Goal: Task Accomplishment & Management: Use online tool/utility

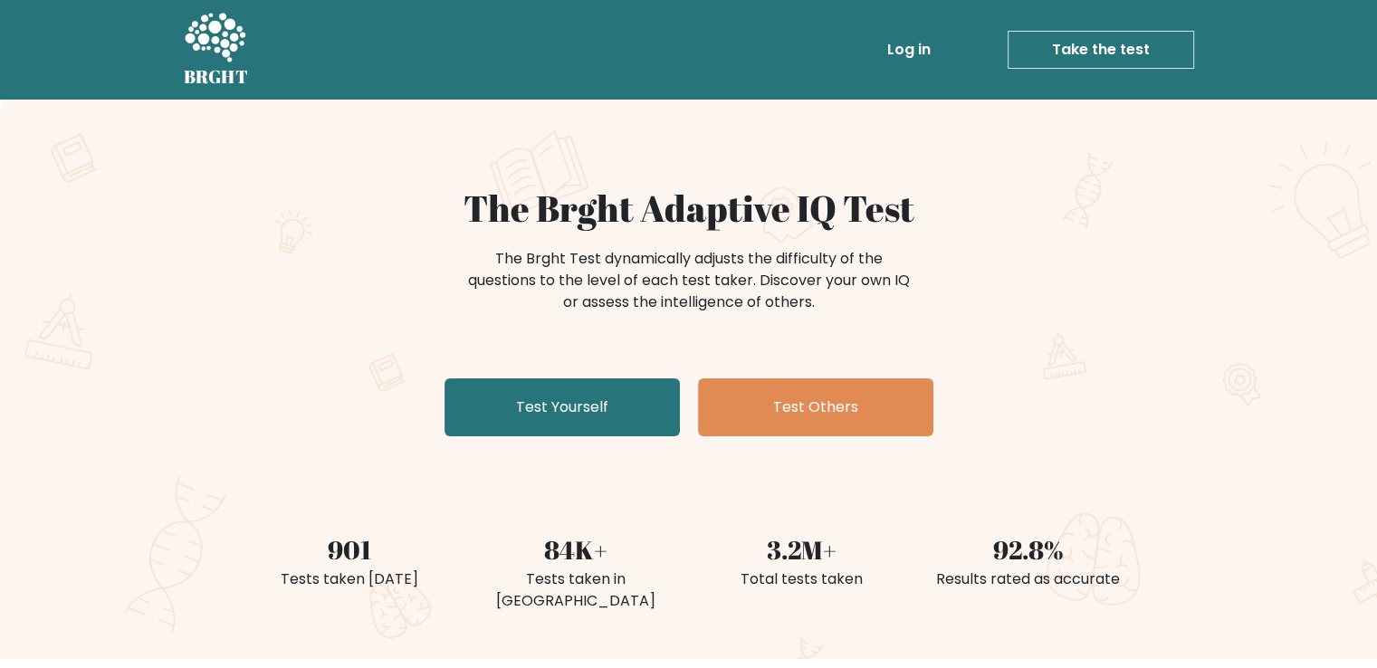
click at [1104, 56] on link "Take the test" at bounding box center [1100, 50] width 186 height 38
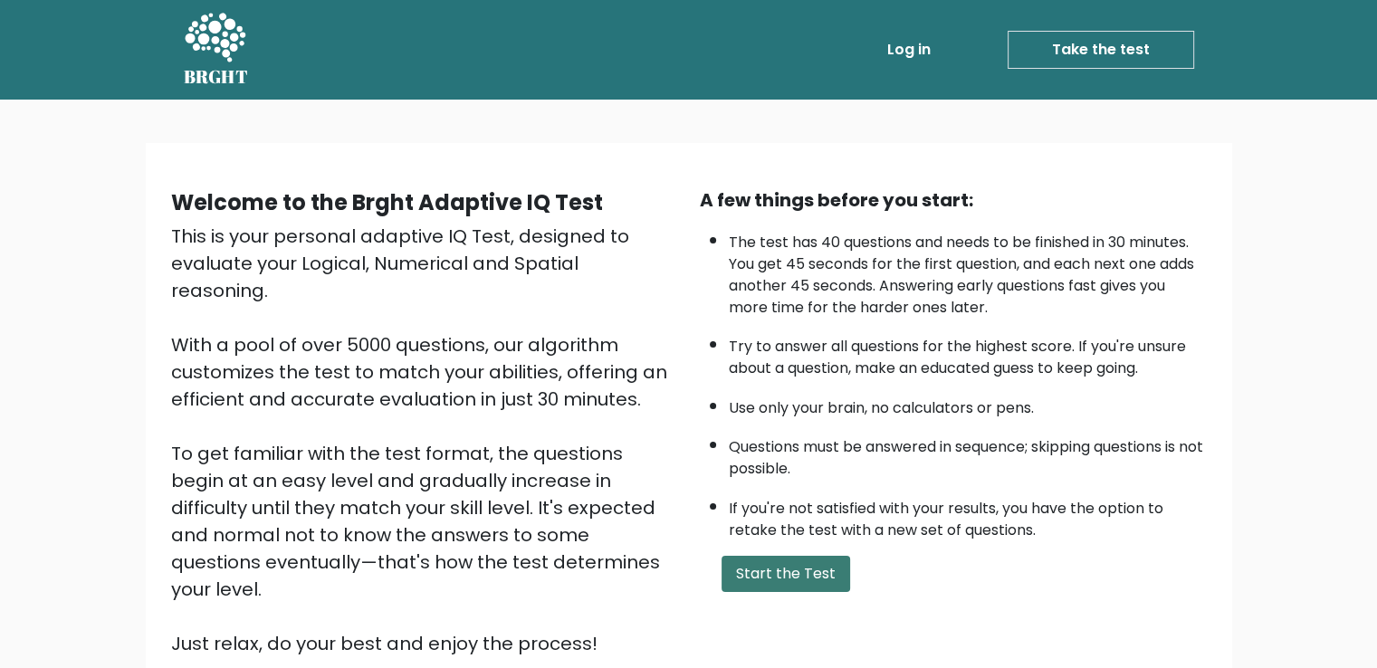
click at [796, 567] on button "Start the Test" at bounding box center [785, 574] width 129 height 36
